Goal: Task Accomplishment & Management: Manage account settings

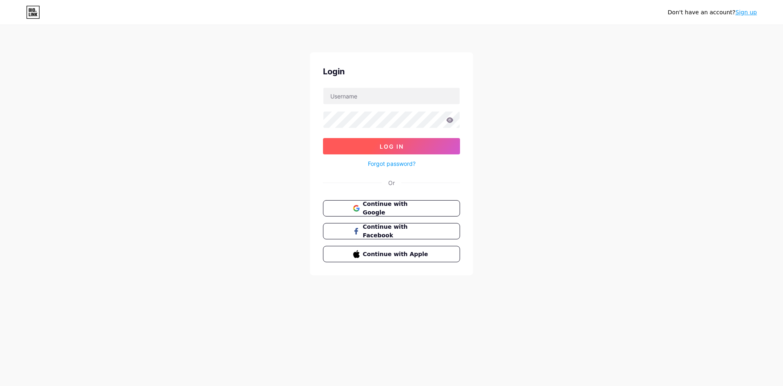
click at [378, 144] on button "Log In" at bounding box center [391, 146] width 137 height 16
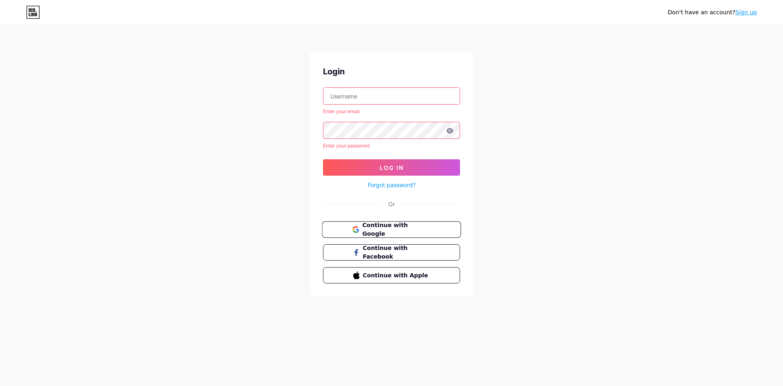
click at [395, 224] on button "Continue with Google" at bounding box center [391, 229] width 139 height 17
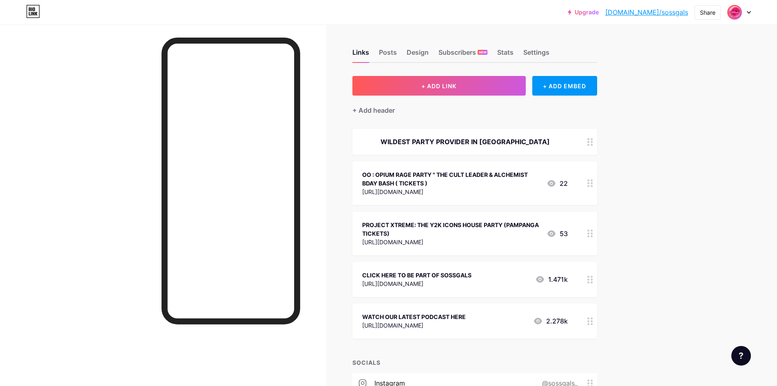
click at [593, 237] on div at bounding box center [590, 233] width 14 height 44
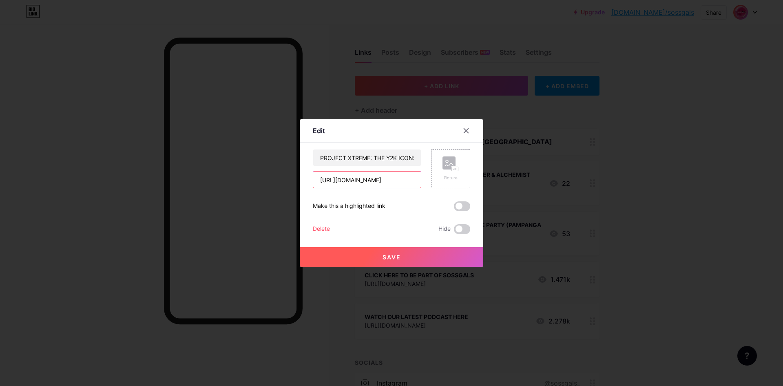
click at [380, 181] on input "[URL][DOMAIN_NAME]" at bounding box center [367, 179] width 108 height 16
paste input "https://forms.gle/5yGxSrex1JZKmuXD9"
type input "https://forms.gle/5yGxSrex1JZKmuXD9"
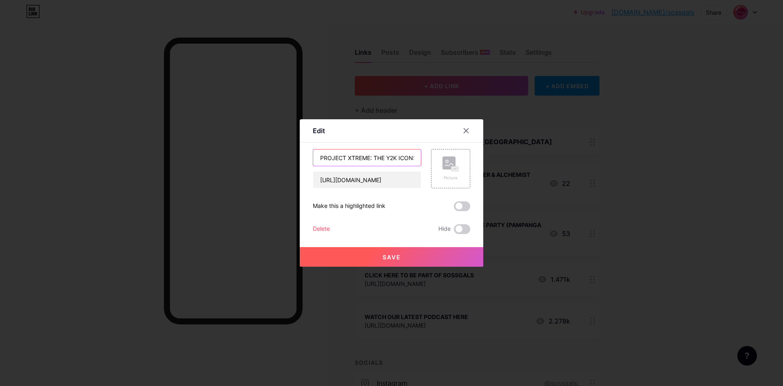
click at [352, 160] on input "PROJECT XTREME: THE Y2K ICONS HOUSE PARTY (PAMPANGA TICKETS)" at bounding box center [367, 157] width 108 height 16
click at [376, 159] on input "PROJECT XTREME: THE Y2K ICONS HOUSE PARTY (PAMPANGA TICKETS)" at bounding box center [367, 157] width 108 height 16
click at [337, 160] on input "PROJECT XTREME: THE Y2K ICONS HOUSE PARTY (PAMPANGA TICKETS)" at bounding box center [367, 157] width 108 height 16
paste input "(DAVAO) GYAL-O-WEEN 3 IN THE ISLAND TICKETS"
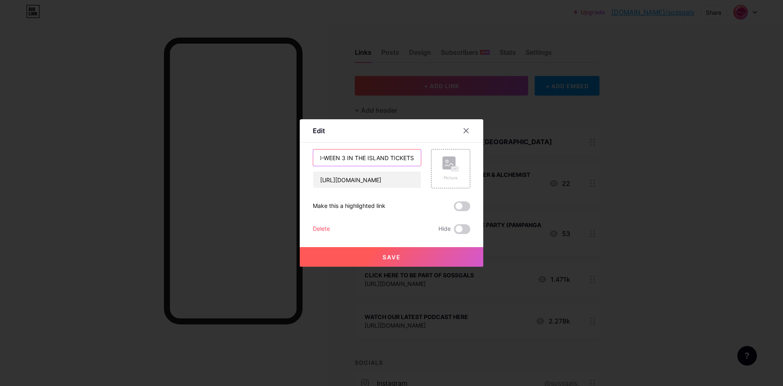
type input "(DAVAO) GYAL-O-WEEN 3 IN THE ISLAND TICKETS"
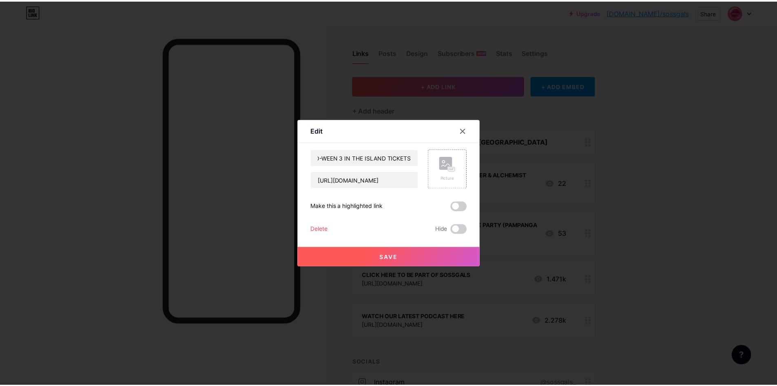
scroll to position [0, 0]
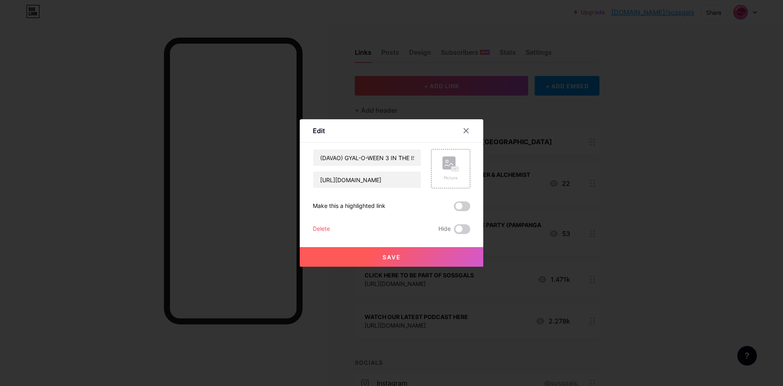
click at [403, 257] on button "Save" at bounding box center [392, 257] width 184 height 20
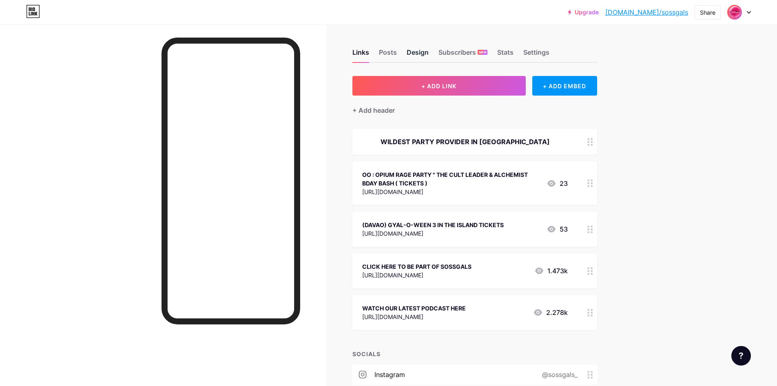
click at [424, 51] on div "Design" at bounding box center [418, 54] width 22 height 15
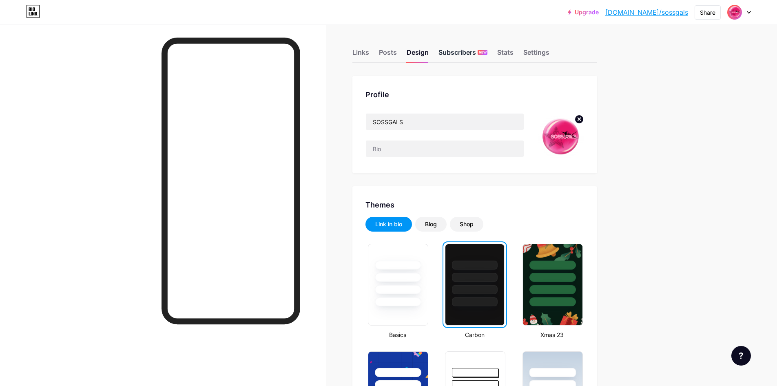
click at [464, 53] on div "Subscribers NEW" at bounding box center [463, 54] width 49 height 15
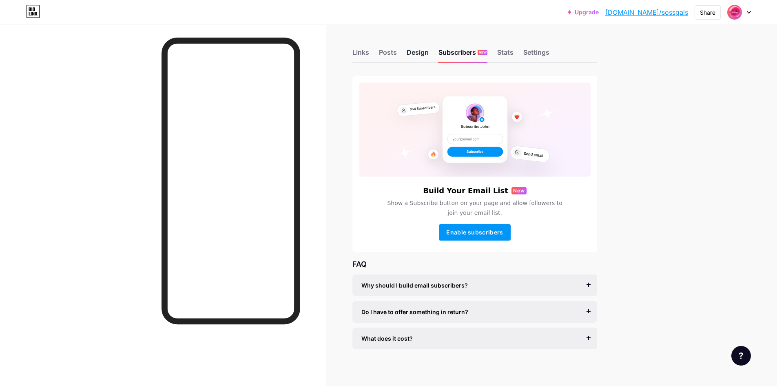
click at [417, 53] on div "Design" at bounding box center [418, 54] width 22 height 15
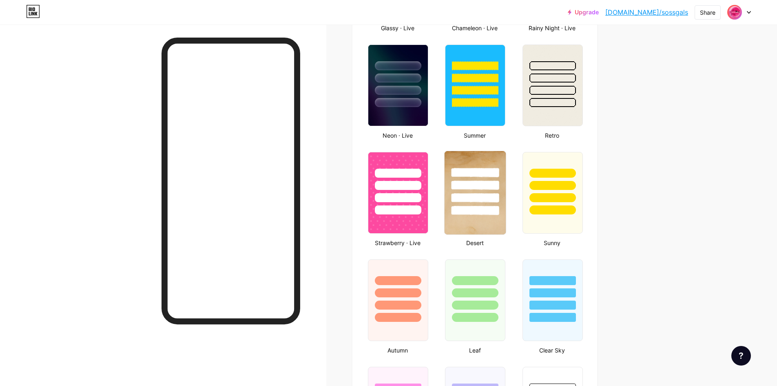
scroll to position [530, 0]
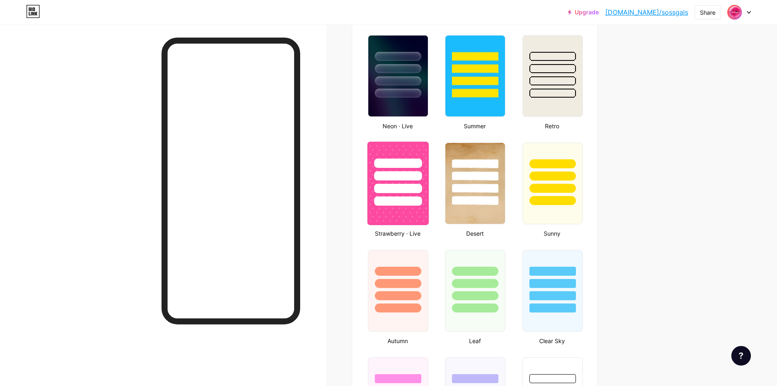
click at [404, 187] on div at bounding box center [398, 188] width 48 height 9
